Goal: Book appointment/travel/reservation

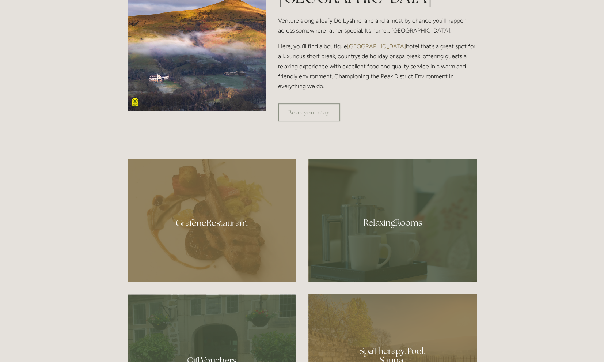
scroll to position [365, 0]
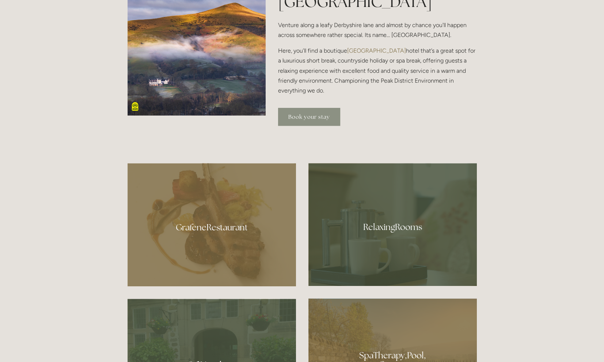
click at [304, 121] on link "Book your stay" at bounding box center [309, 117] width 62 height 18
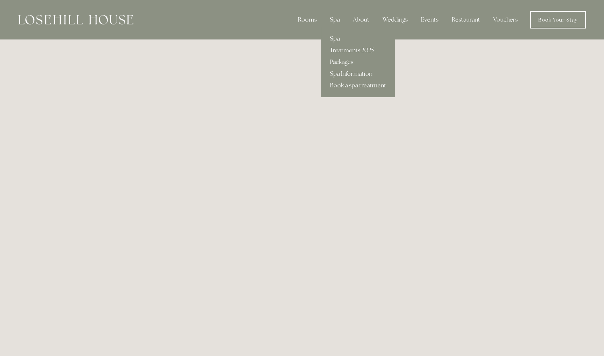
click at [336, 24] on div "Spa" at bounding box center [335, 19] width 22 height 15
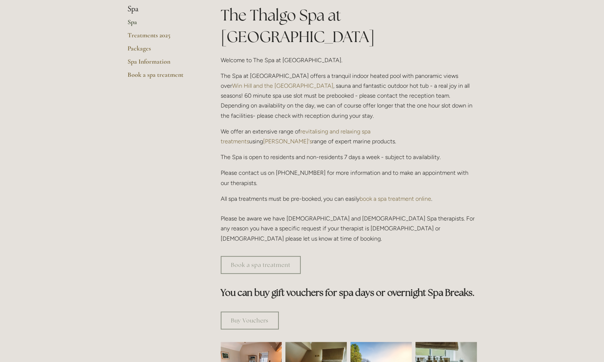
scroll to position [183, 0]
